Goal: Information Seeking & Learning: Learn about a topic

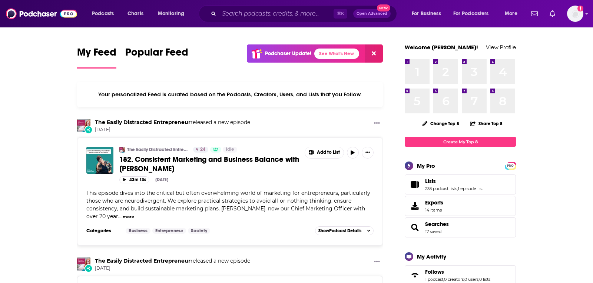
click at [564, 20] on div "Add a profile image" at bounding box center [555, 14] width 55 height 16
click at [572, 21] on img "Logged in as TeemsPR" at bounding box center [575, 14] width 16 height 16
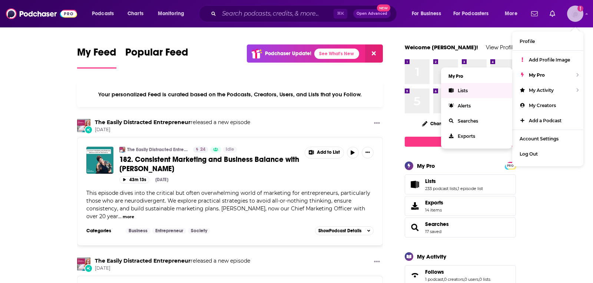
click at [469, 88] on link "Lists" at bounding box center [476, 90] width 71 height 15
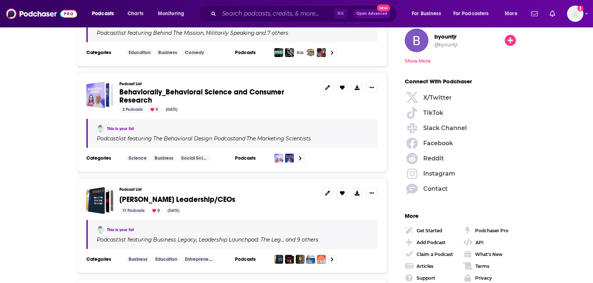
scroll to position [983, 0]
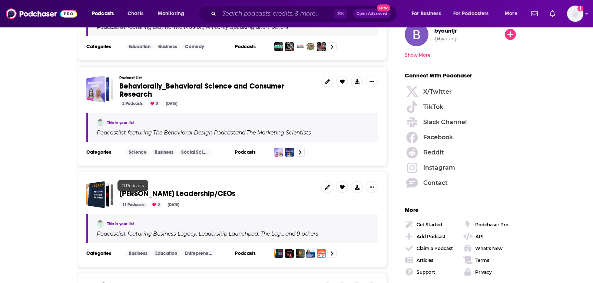
click at [132, 202] on div "11 Podcasts" at bounding box center [133, 205] width 28 height 7
click at [142, 189] on span "Phillip Leadership/CEOs" at bounding box center [177, 193] width 116 height 9
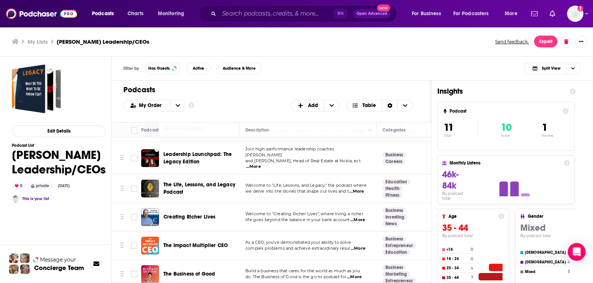
scroll to position [25, 0]
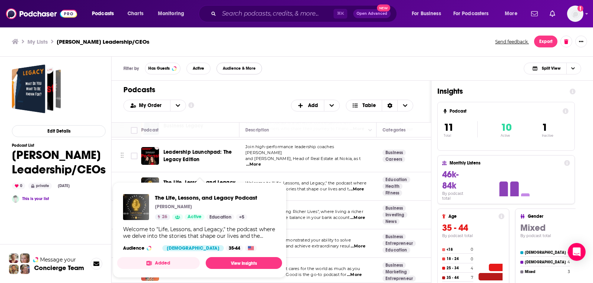
click at [259, 64] on button "Audience & More" at bounding box center [240, 69] width 46 height 12
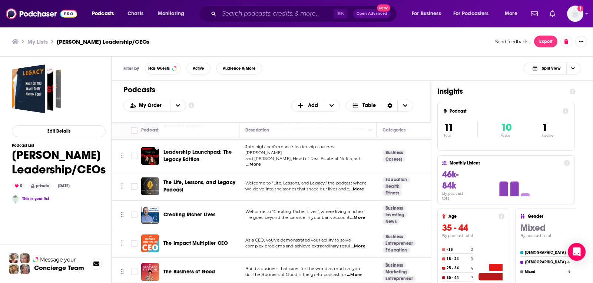
click at [146, 85] on div "Filters Podcast Details Category Active Status Language Has Guests Brand Safety…" at bounding box center [296, 141] width 593 height 283
click at [268, 72] on div "Filter by Has Guests Active Audience & More Split View" at bounding box center [353, 69] width 482 height 24
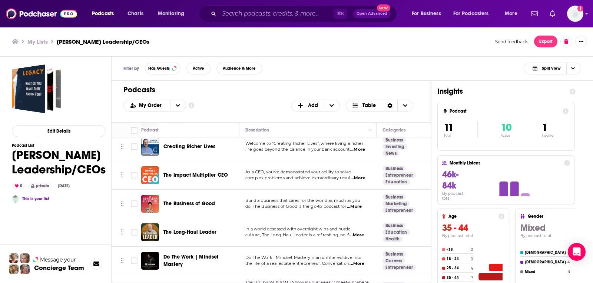
scroll to position [97, 0]
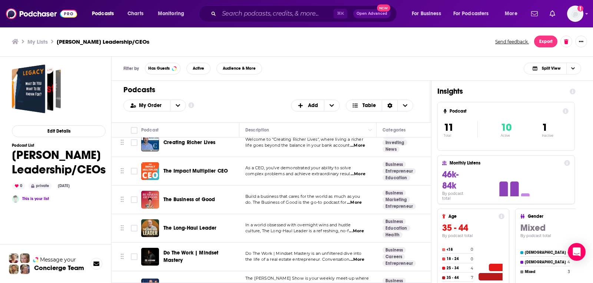
click at [268, 83] on div "Podcasts Add My Order Customize Your List Order Select the “My Order” sort and …" at bounding box center [272, 102] width 320 height 42
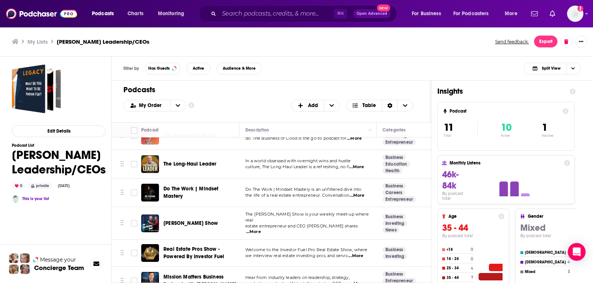
scroll to position [162, 0]
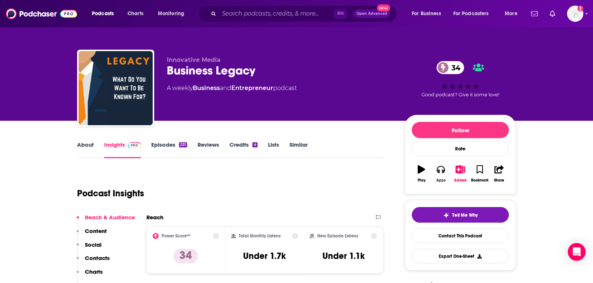
click at [439, 168] on icon "button" at bounding box center [441, 169] width 8 height 8
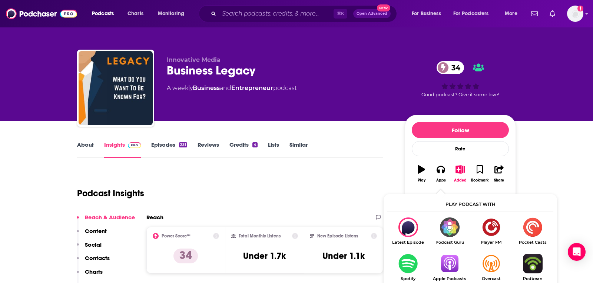
click at [446, 263] on img "Show Listen On dropdown" at bounding box center [450, 264] width 42 height 20
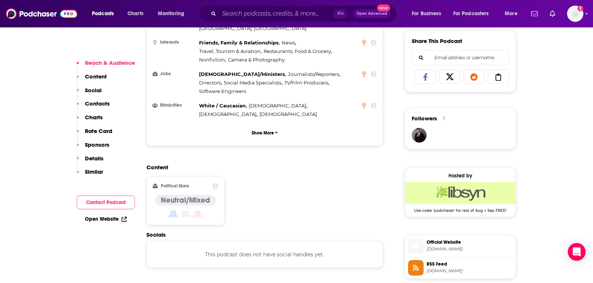
scroll to position [514, 0]
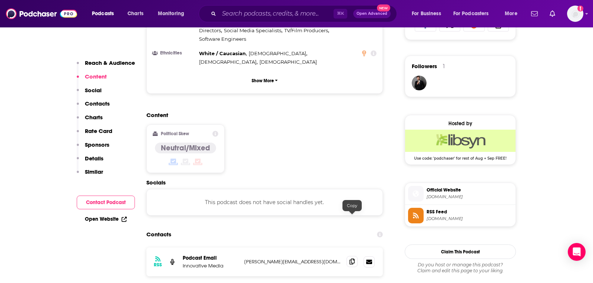
click at [353, 259] on icon at bounding box center [352, 262] width 5 height 6
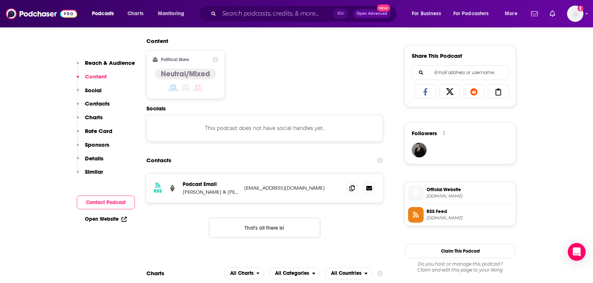
scroll to position [449, 0]
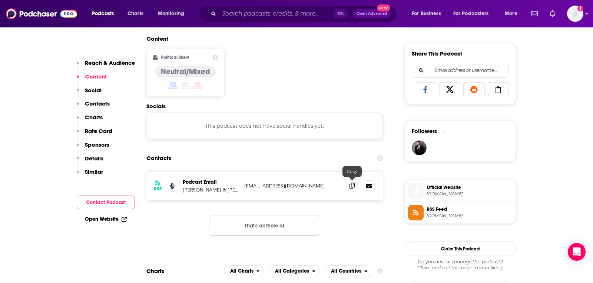
click at [352, 189] on span at bounding box center [352, 185] width 11 height 11
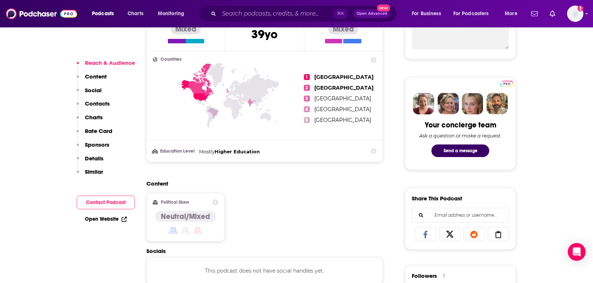
scroll to position [17, 0]
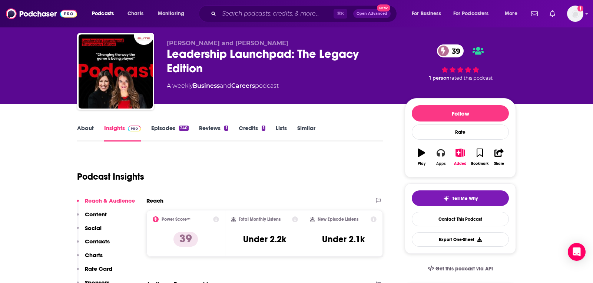
click at [445, 150] on icon "button" at bounding box center [441, 153] width 8 height 8
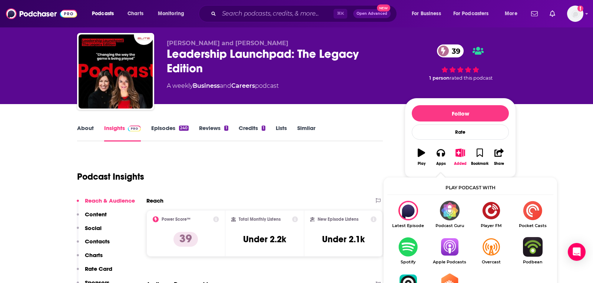
click at [448, 237] on img "Show Listen On dropdown" at bounding box center [450, 247] width 42 height 20
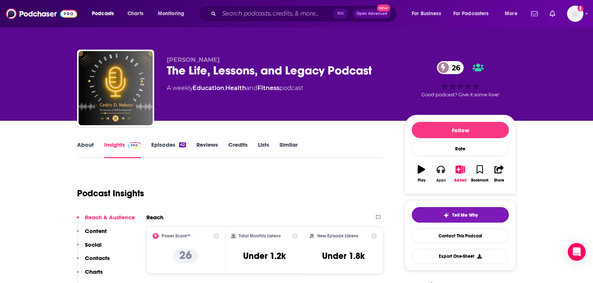
click at [440, 169] on icon "button" at bounding box center [441, 169] width 8 height 8
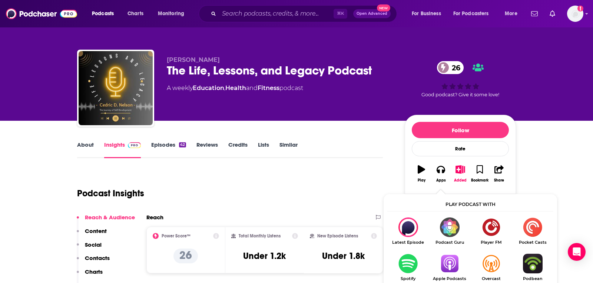
click at [448, 265] on img "Show Listen On dropdown" at bounding box center [450, 264] width 42 height 20
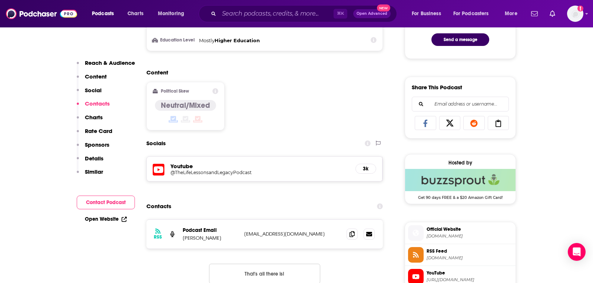
scroll to position [474, 0]
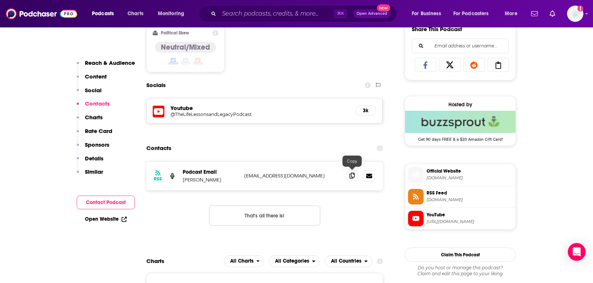
click at [354, 176] on icon at bounding box center [352, 176] width 5 height 6
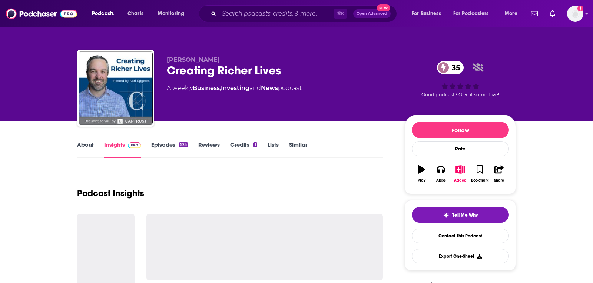
click at [83, 149] on link "About" at bounding box center [85, 149] width 17 height 17
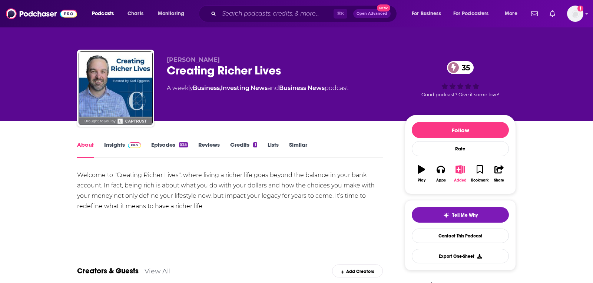
click at [459, 173] on button "Added" at bounding box center [460, 174] width 19 height 27
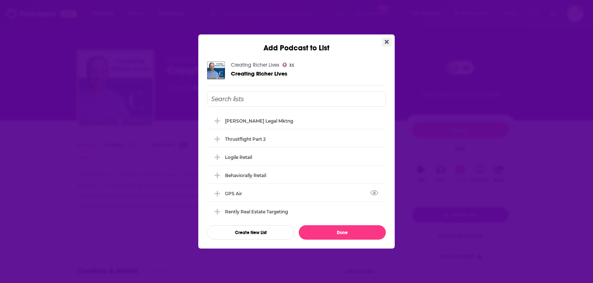
click at [386, 43] on icon "Close" at bounding box center [387, 42] width 4 height 4
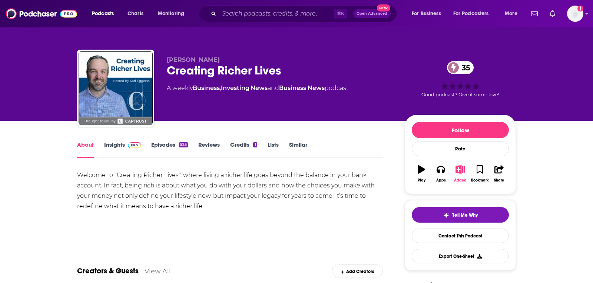
click at [460, 168] on icon "button" at bounding box center [460, 169] width 9 height 8
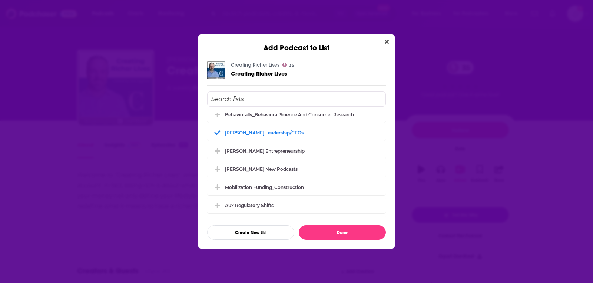
scroll to position [130, 0]
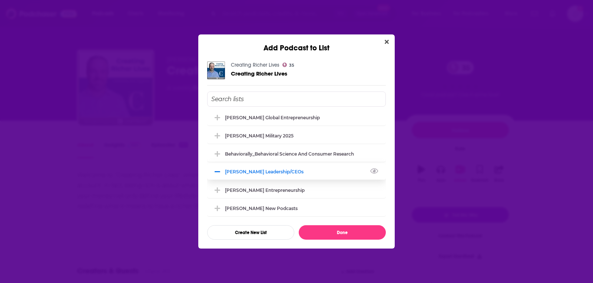
click at [252, 173] on div "Phillip Leadership/CEOs" at bounding box center [266, 172] width 83 height 6
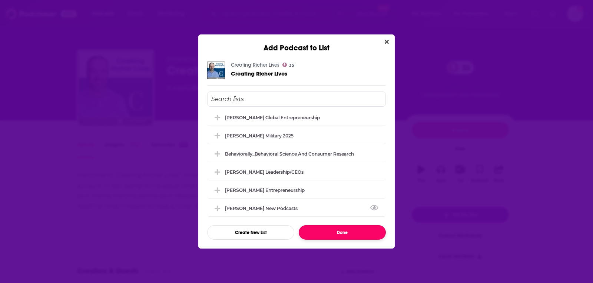
click at [316, 230] on button "Done" at bounding box center [342, 232] width 87 height 14
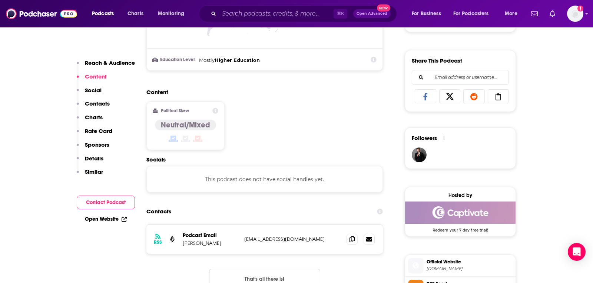
scroll to position [457, 0]
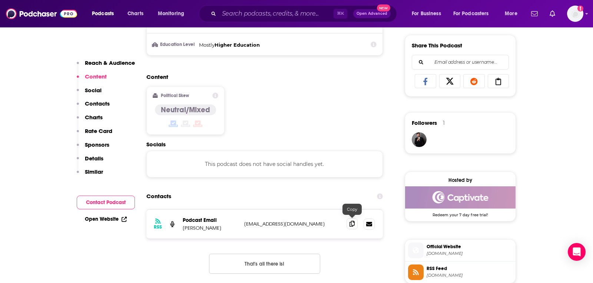
click at [348, 223] on span at bounding box center [352, 223] width 11 height 11
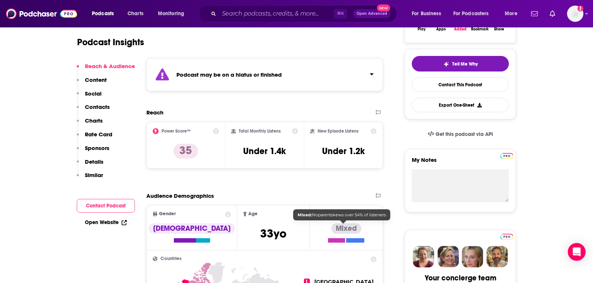
scroll to position [0, 0]
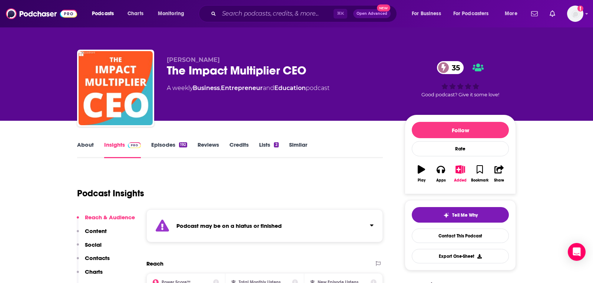
click at [88, 149] on link "About" at bounding box center [85, 149] width 17 height 17
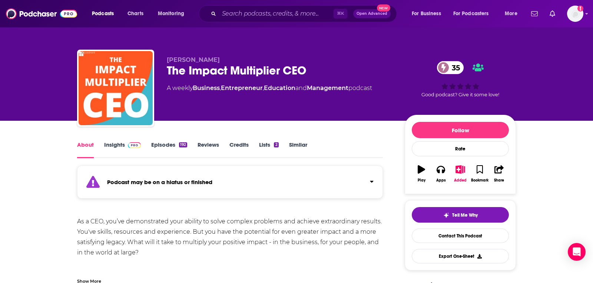
click at [120, 147] on link "Insights" at bounding box center [122, 149] width 37 height 17
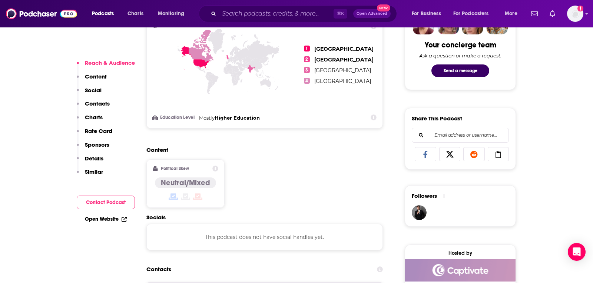
scroll to position [486, 0]
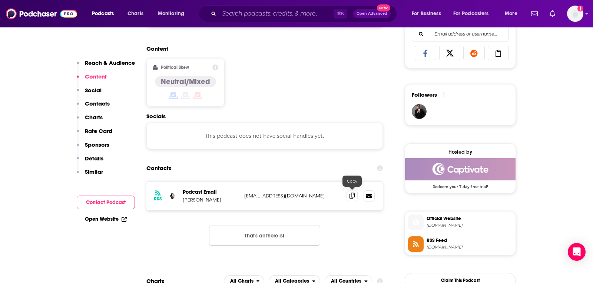
click at [349, 195] on span at bounding box center [352, 195] width 11 height 11
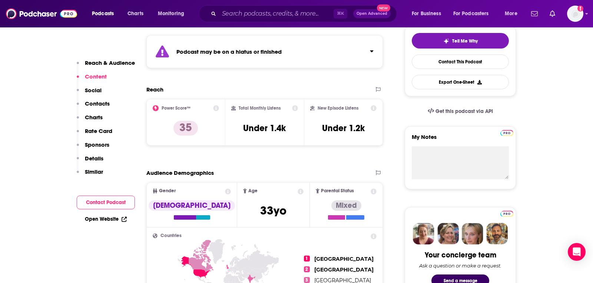
scroll to position [0, 0]
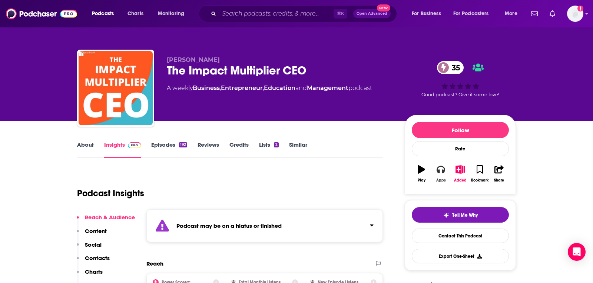
click at [435, 179] on button "Apps" at bounding box center [440, 174] width 19 height 27
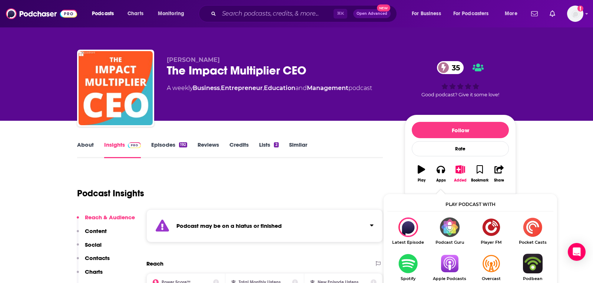
click at [449, 263] on img "Show Listen On dropdown" at bounding box center [450, 264] width 42 height 20
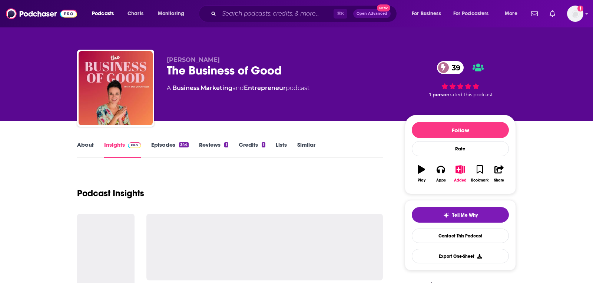
click at [89, 142] on link "About" at bounding box center [85, 149] width 17 height 17
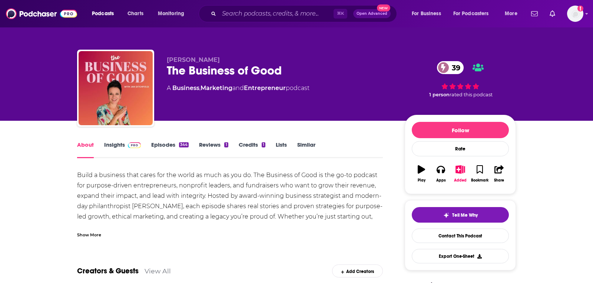
click at [127, 142] on span at bounding box center [133, 144] width 16 height 7
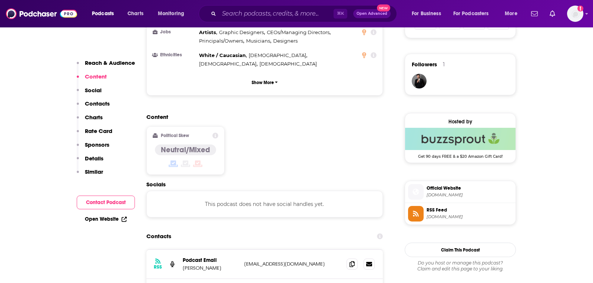
scroll to position [516, 0]
click at [350, 261] on icon at bounding box center [352, 264] width 5 height 6
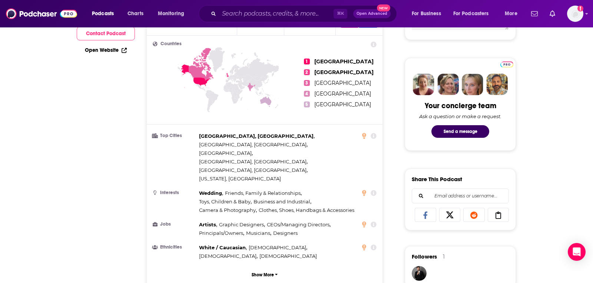
scroll to position [0, 0]
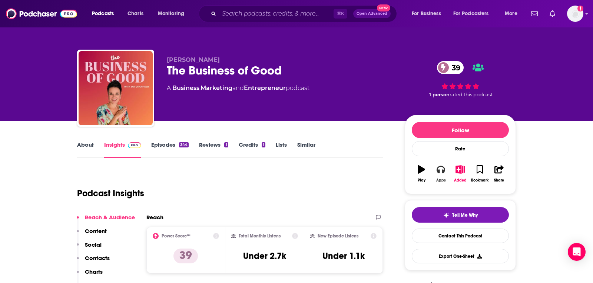
click at [444, 171] on icon "button" at bounding box center [441, 169] width 8 height 7
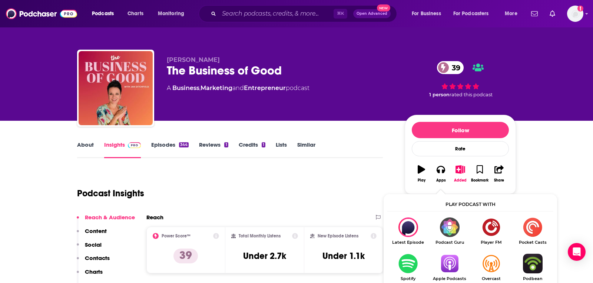
click at [452, 263] on img "Show Listen On dropdown" at bounding box center [450, 264] width 42 height 20
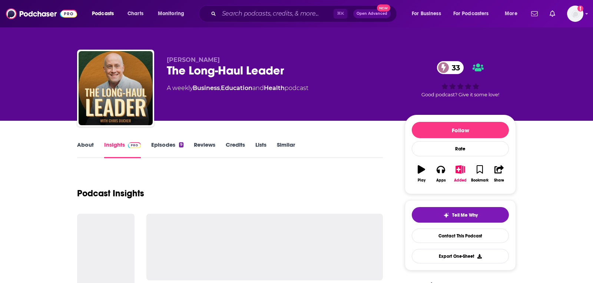
click at [88, 149] on link "About" at bounding box center [85, 149] width 17 height 17
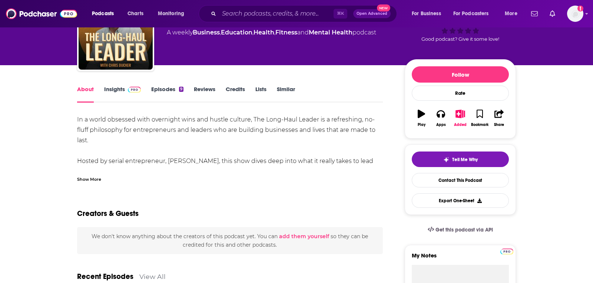
scroll to position [57, 0]
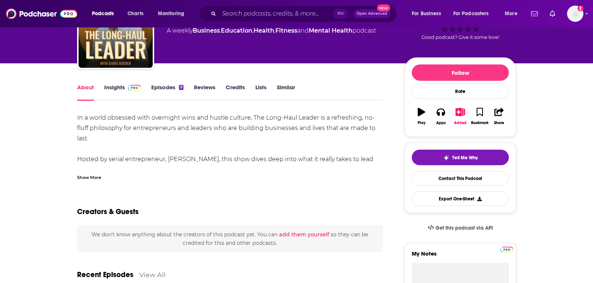
click at [99, 178] on div "Show More" at bounding box center [89, 177] width 24 height 7
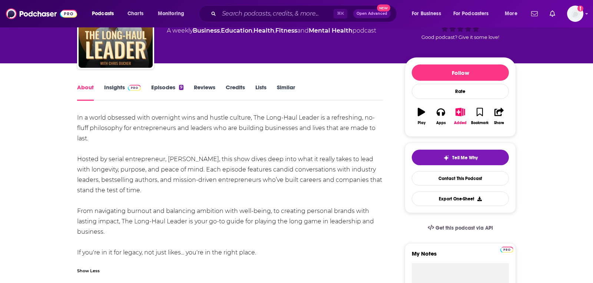
click at [130, 90] on img at bounding box center [134, 88] width 13 height 6
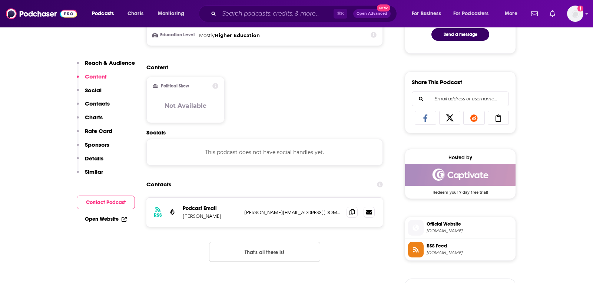
scroll to position [428, 0]
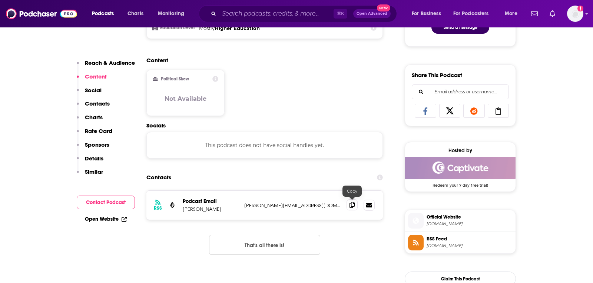
click at [353, 202] on icon at bounding box center [352, 205] width 5 height 6
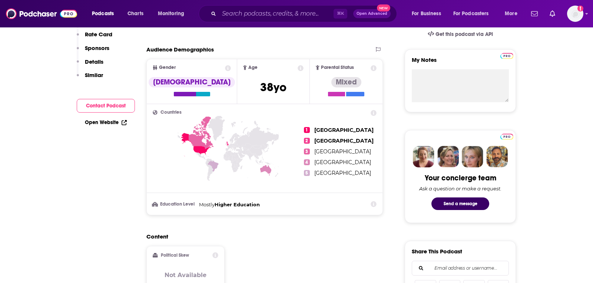
scroll to position [0, 0]
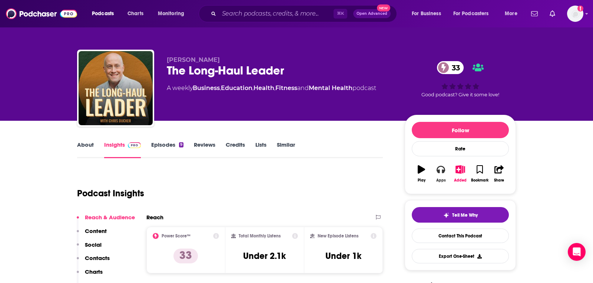
click at [444, 169] on icon "button" at bounding box center [441, 169] width 8 height 7
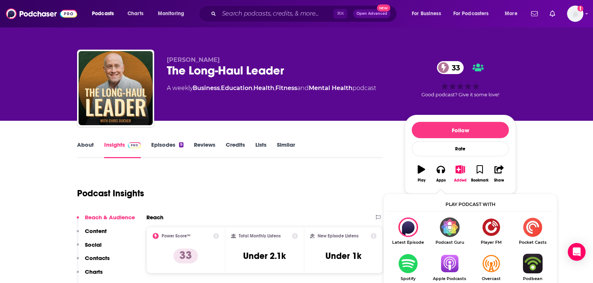
click at [446, 261] on img "Show Listen On dropdown" at bounding box center [450, 264] width 42 height 20
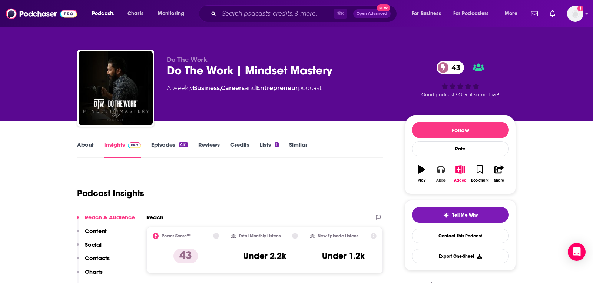
click at [438, 176] on button "Apps" at bounding box center [440, 174] width 19 height 27
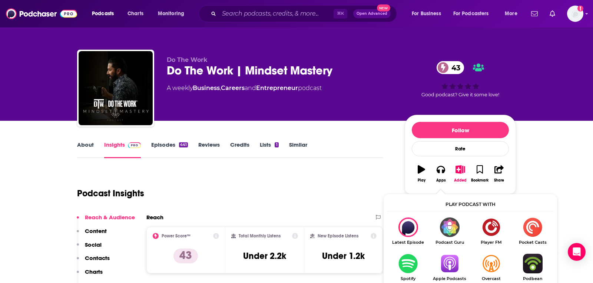
click at [452, 257] on img "Show Listen On dropdown" at bounding box center [450, 264] width 42 height 20
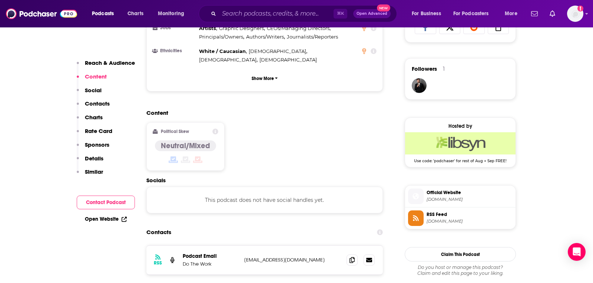
scroll to position [529, 0]
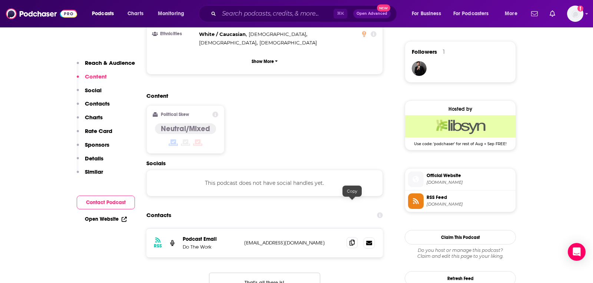
click at [348, 237] on span at bounding box center [352, 242] width 11 height 11
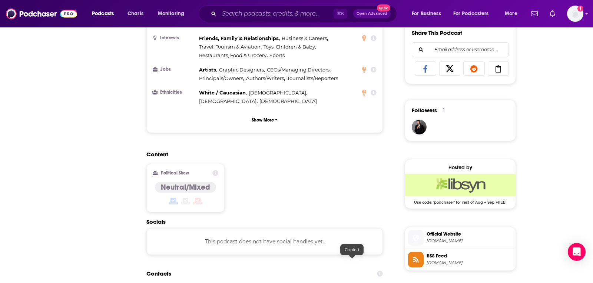
scroll to position [0, 0]
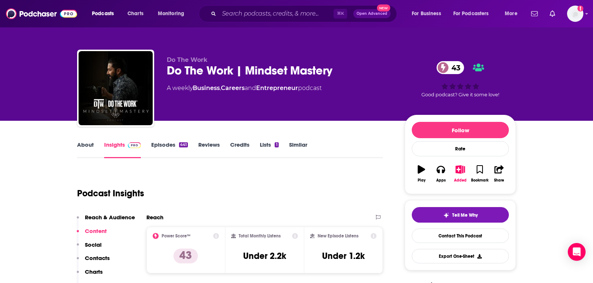
click at [88, 150] on link "About" at bounding box center [85, 149] width 17 height 17
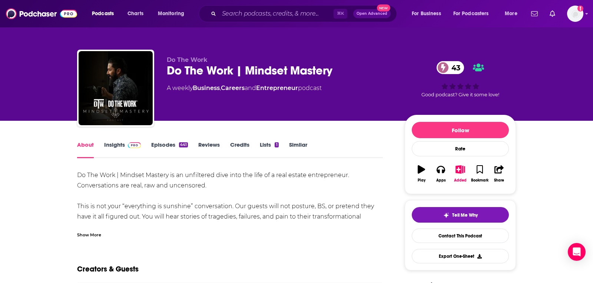
click at [96, 235] on div "Show More" at bounding box center [89, 234] width 24 height 7
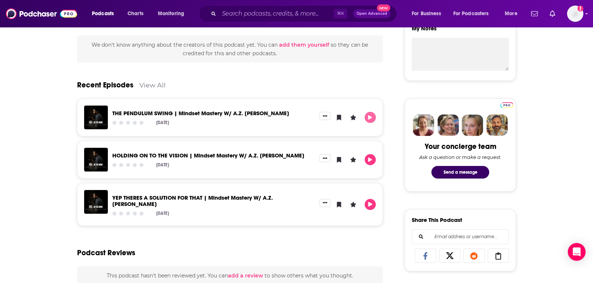
scroll to position [285, 0]
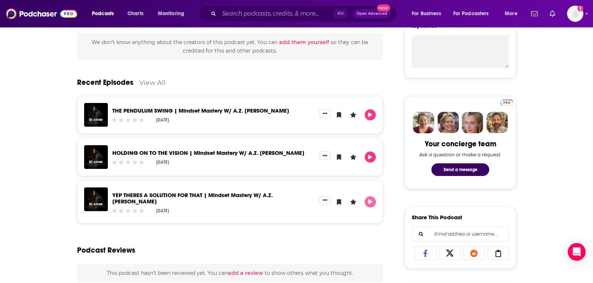
click at [370, 200] on icon "Play" at bounding box center [370, 201] width 6 height 5
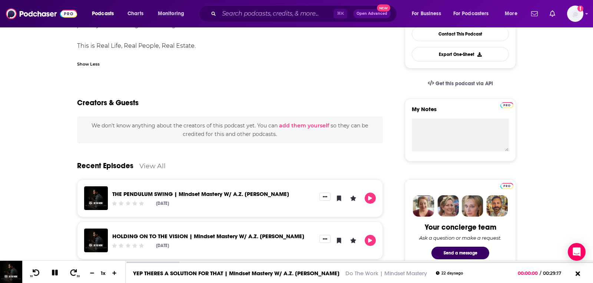
scroll to position [91, 0]
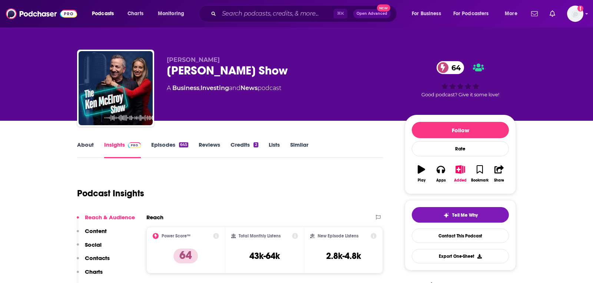
click at [90, 146] on link "About" at bounding box center [85, 149] width 17 height 17
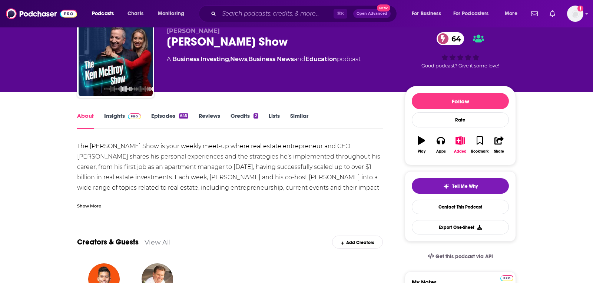
scroll to position [31, 0]
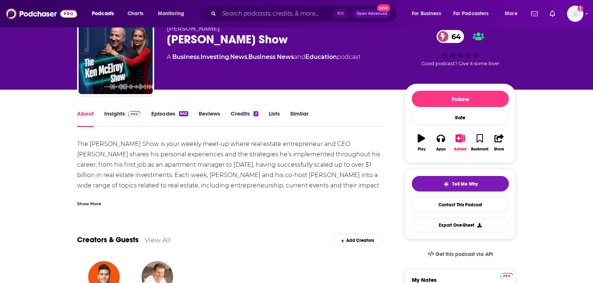
click at [91, 196] on div "Show More" at bounding box center [230, 201] width 306 height 13
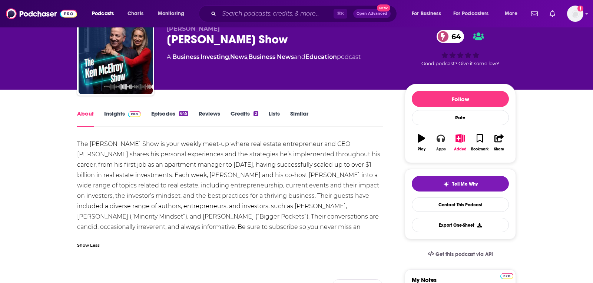
click at [449, 147] on button "Apps" at bounding box center [440, 142] width 19 height 27
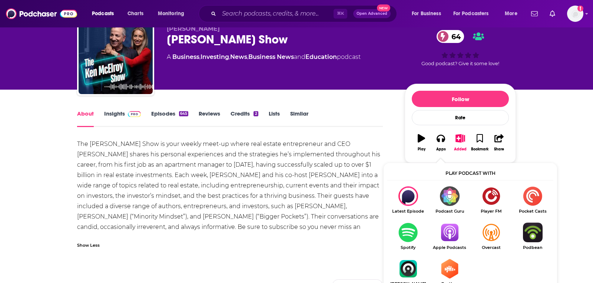
click at [444, 234] on img "Show Listen On dropdown" at bounding box center [450, 233] width 42 height 20
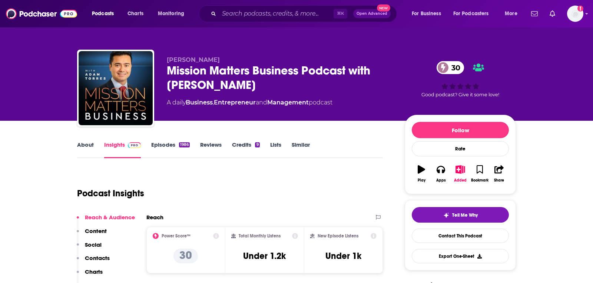
click at [83, 143] on link "About" at bounding box center [85, 149] width 17 height 17
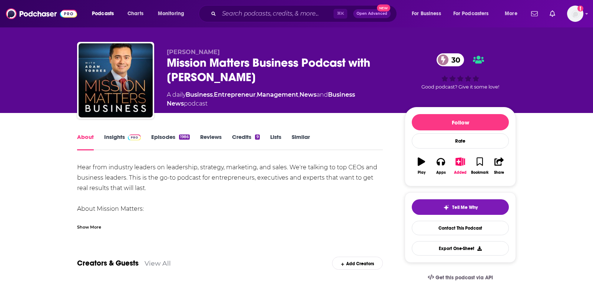
scroll to position [10, 0]
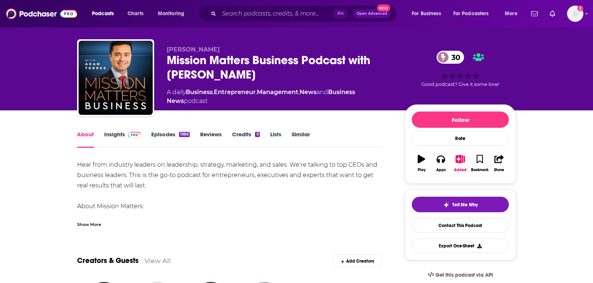
click at [85, 222] on div "Show More" at bounding box center [89, 224] width 24 height 7
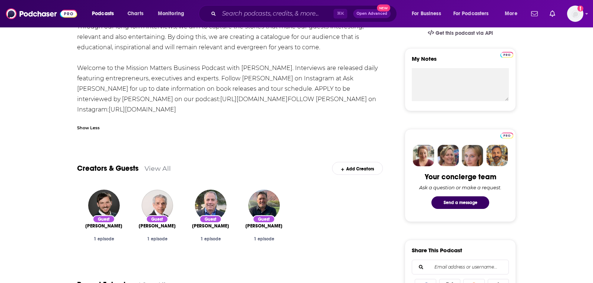
scroll to position [0, 0]
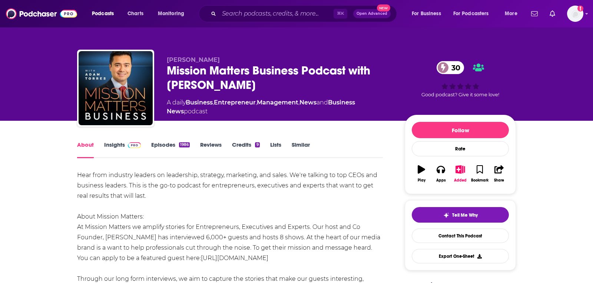
click at [125, 144] on span at bounding box center [133, 144] width 16 height 7
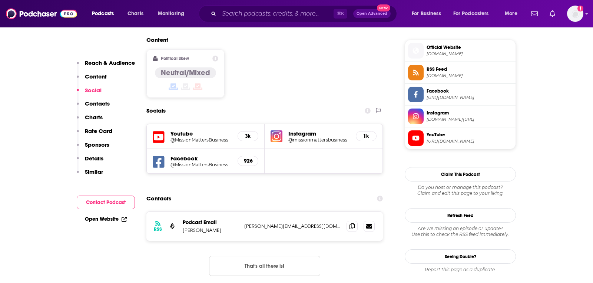
scroll to position [594, 0]
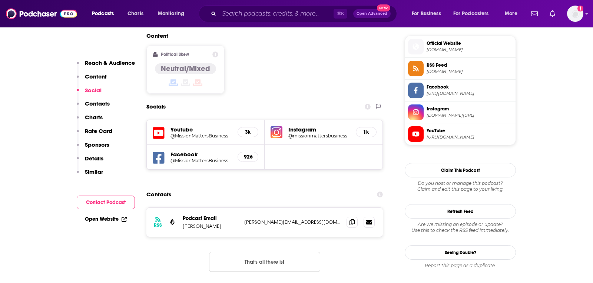
click at [346, 208] on div "RSS Podcast Email [PERSON_NAME] [PERSON_NAME][EMAIL_ADDRESS][DOMAIN_NAME] [PERS…" at bounding box center [264, 222] width 237 height 29
click at [350, 219] on icon at bounding box center [352, 222] width 5 height 6
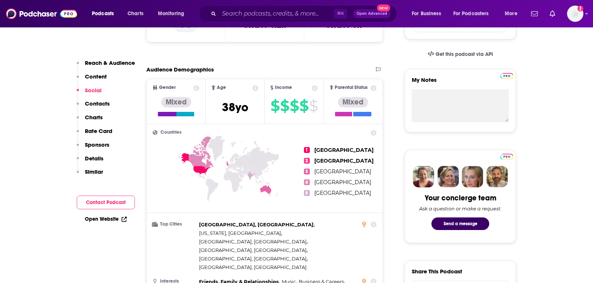
scroll to position [0, 0]
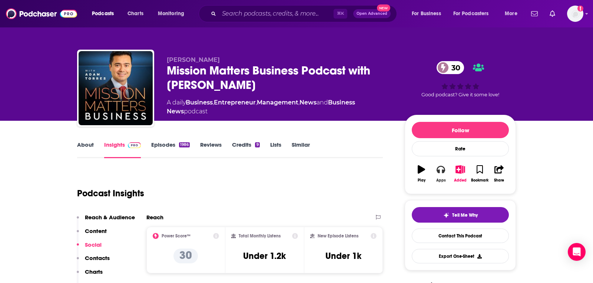
click at [441, 180] on div "Apps" at bounding box center [441, 180] width 10 height 4
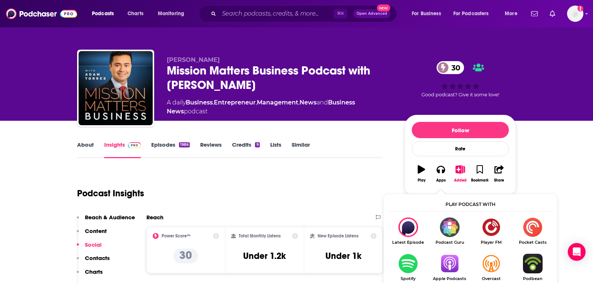
click at [445, 268] on img "Show Listen On dropdown" at bounding box center [450, 264] width 42 height 20
